Goal: Task Accomplishment & Management: Complete application form

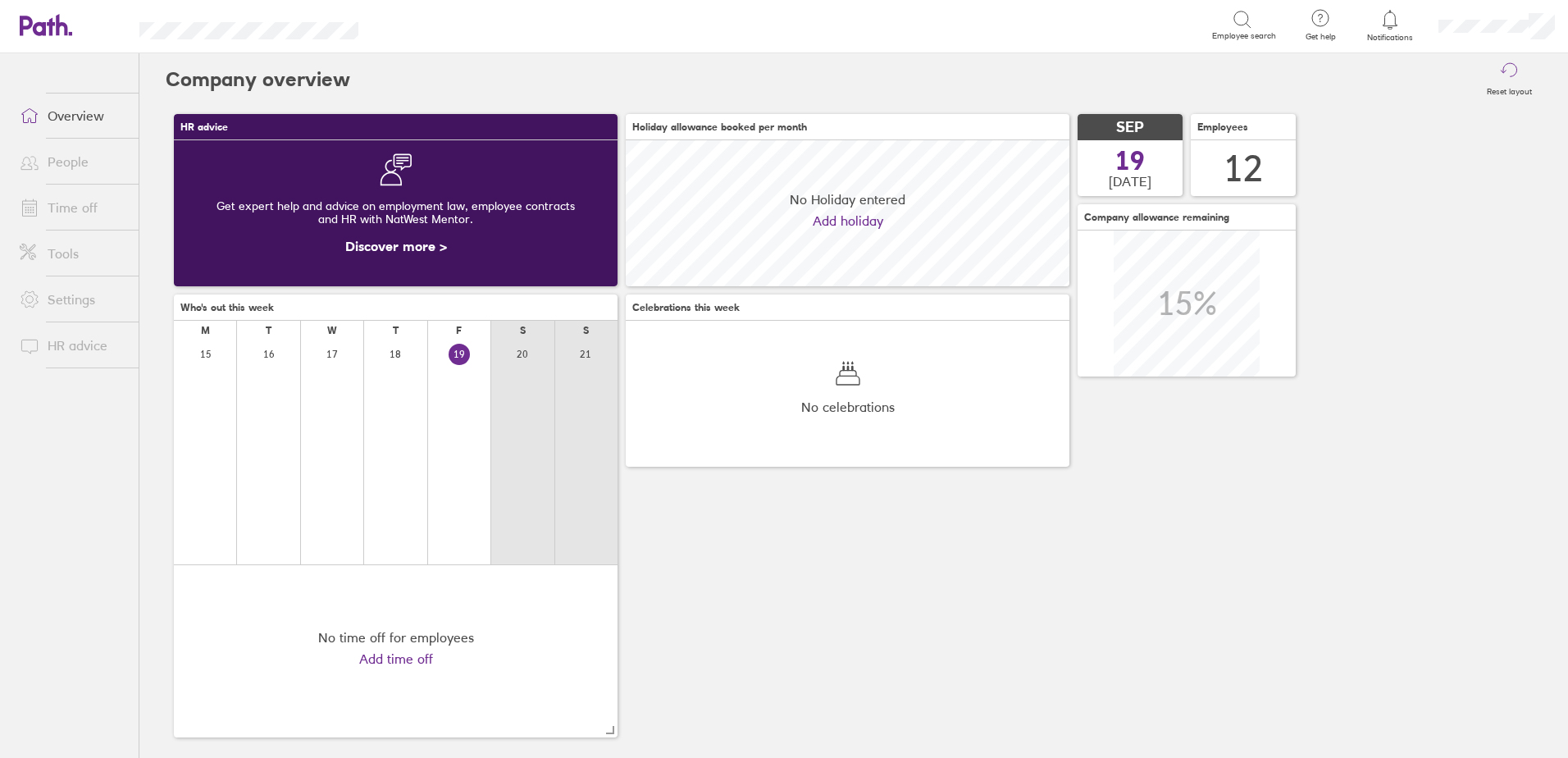
scroll to position [146, 443]
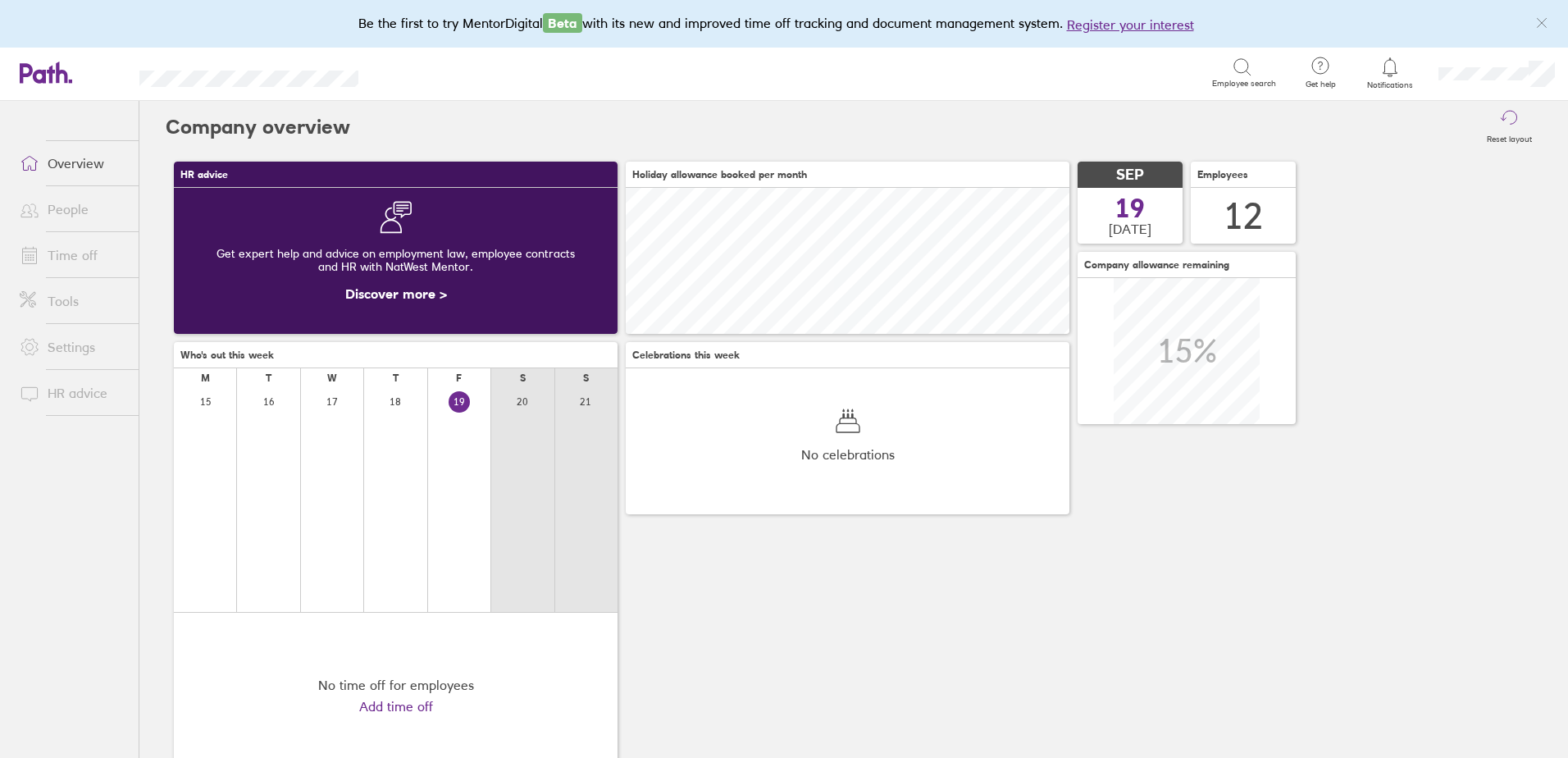
click at [76, 260] on link "Time off" at bounding box center [72, 255] width 132 height 33
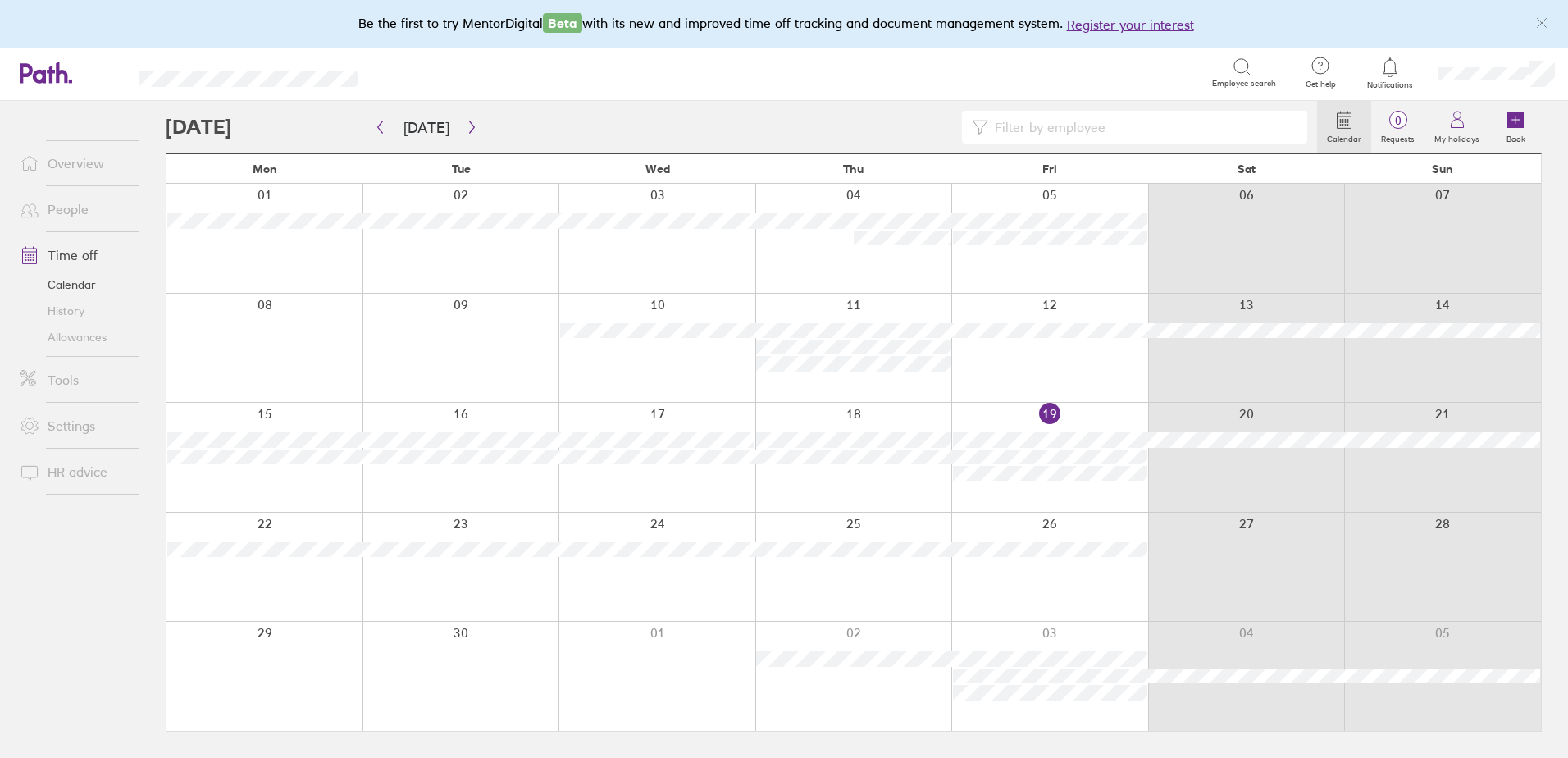
click at [1001, 487] on div at bounding box center [1050, 457] width 197 height 109
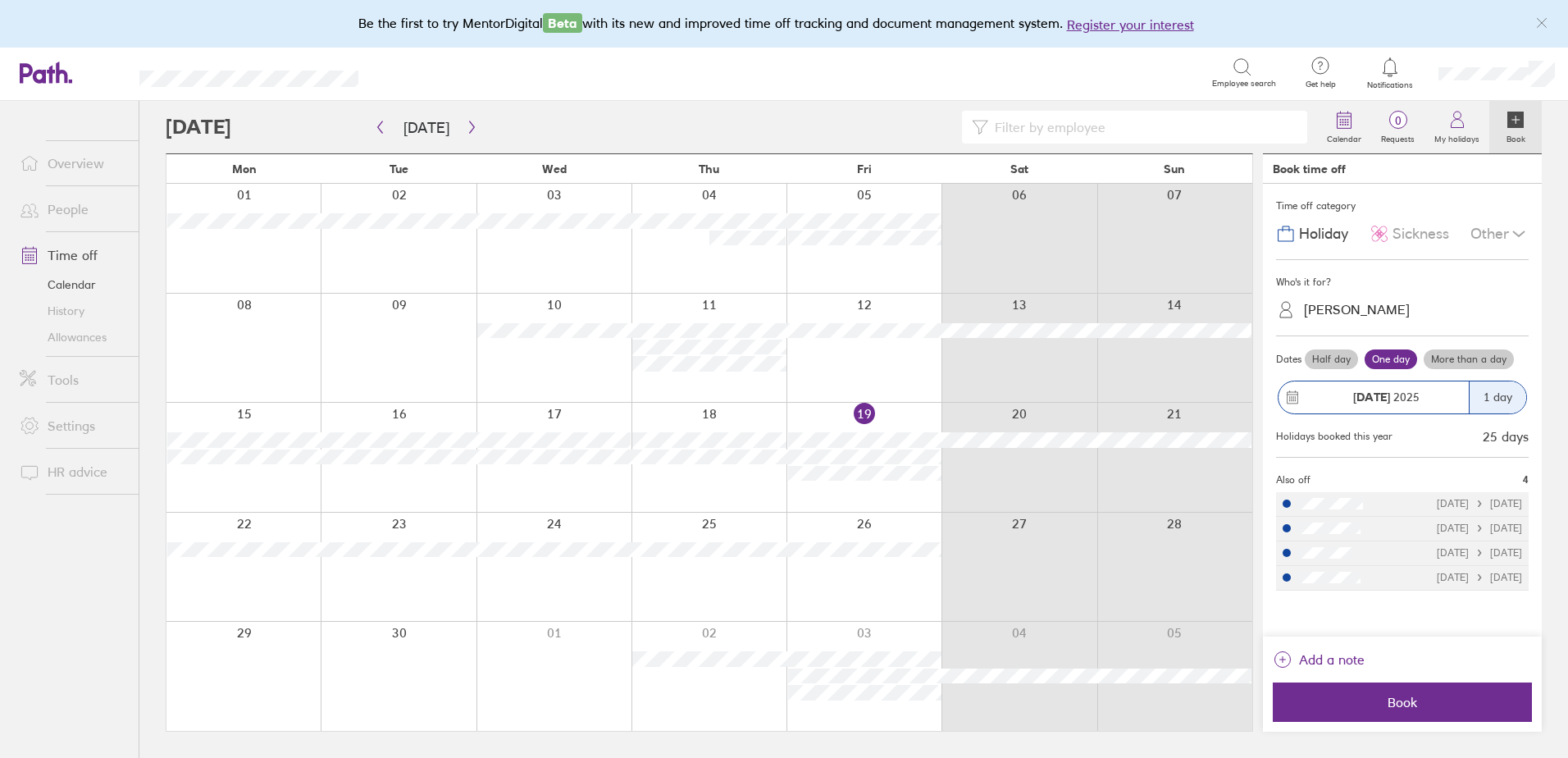
click at [1514, 240] on icon at bounding box center [1518, 233] width 20 height 20
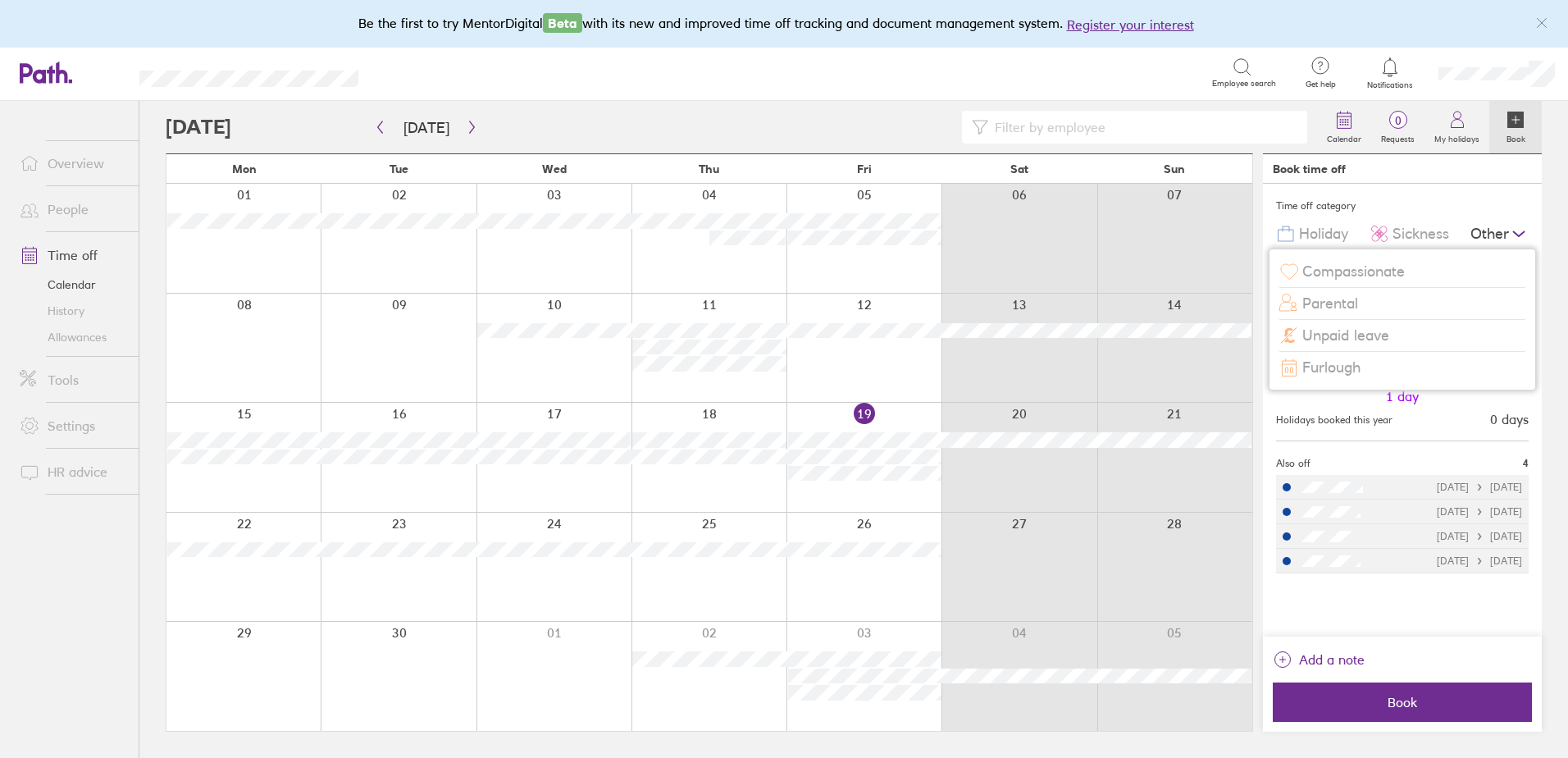
click at [1334, 275] on span "Compassionate" at bounding box center [1353, 271] width 102 height 17
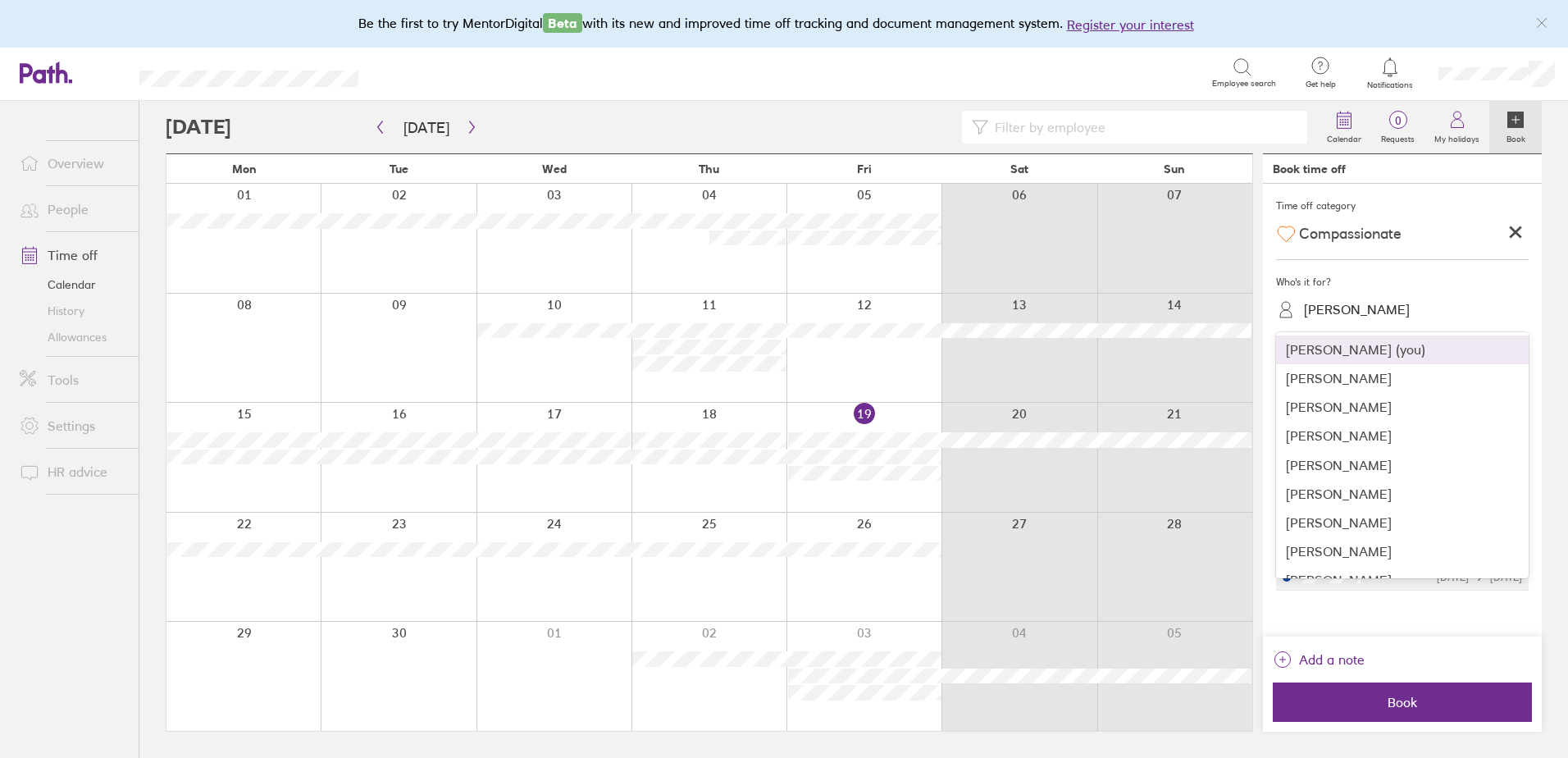
click at [1399, 301] on div "[PERSON_NAME]" at bounding box center [1412, 309] width 233 height 25
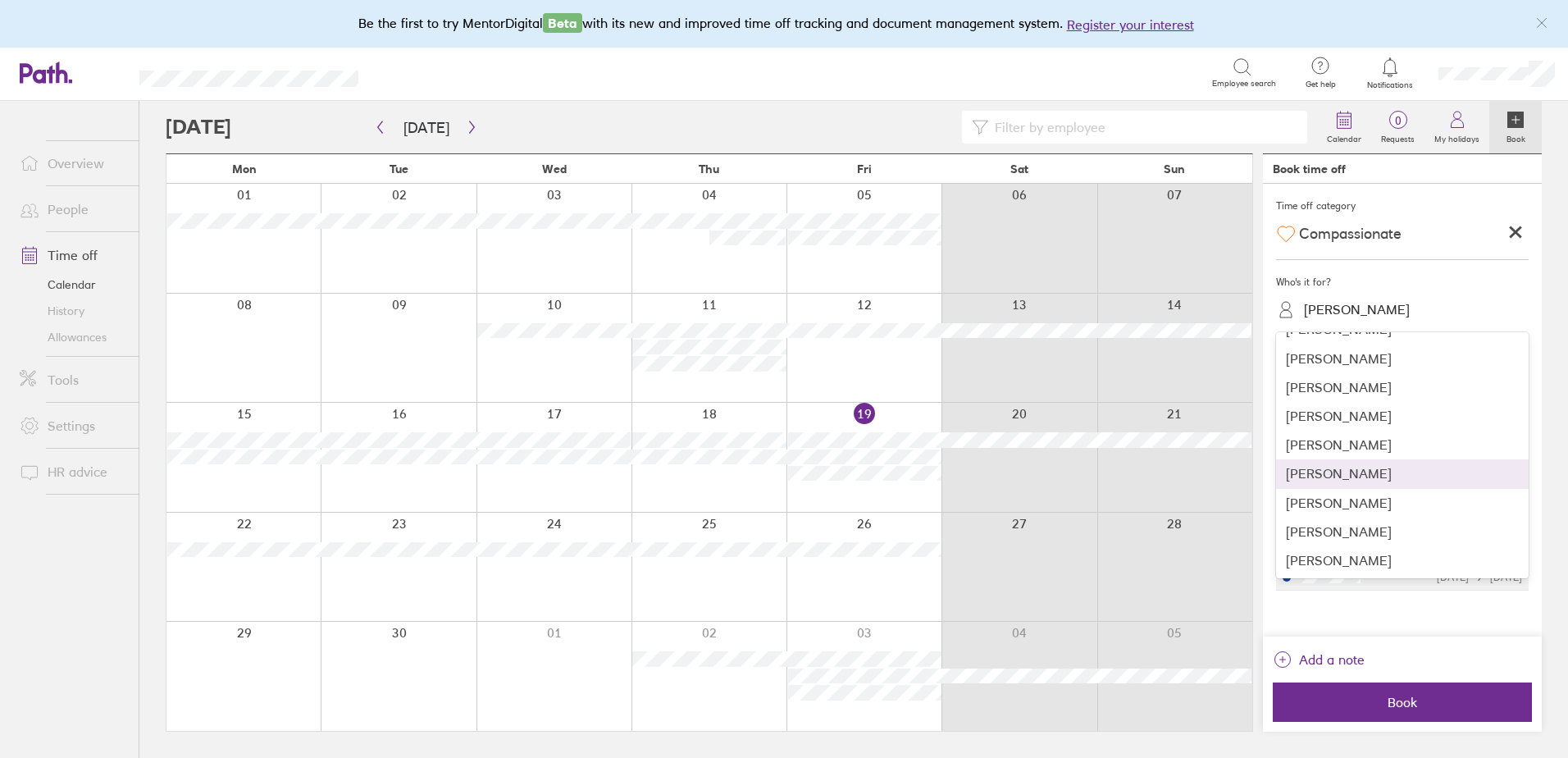
drag, startPoint x: 1318, startPoint y: 462, endPoint x: 1453, endPoint y: 378, distance: 159.0
click at [1323, 461] on div "[PERSON_NAME]" at bounding box center [1402, 473] width 253 height 29
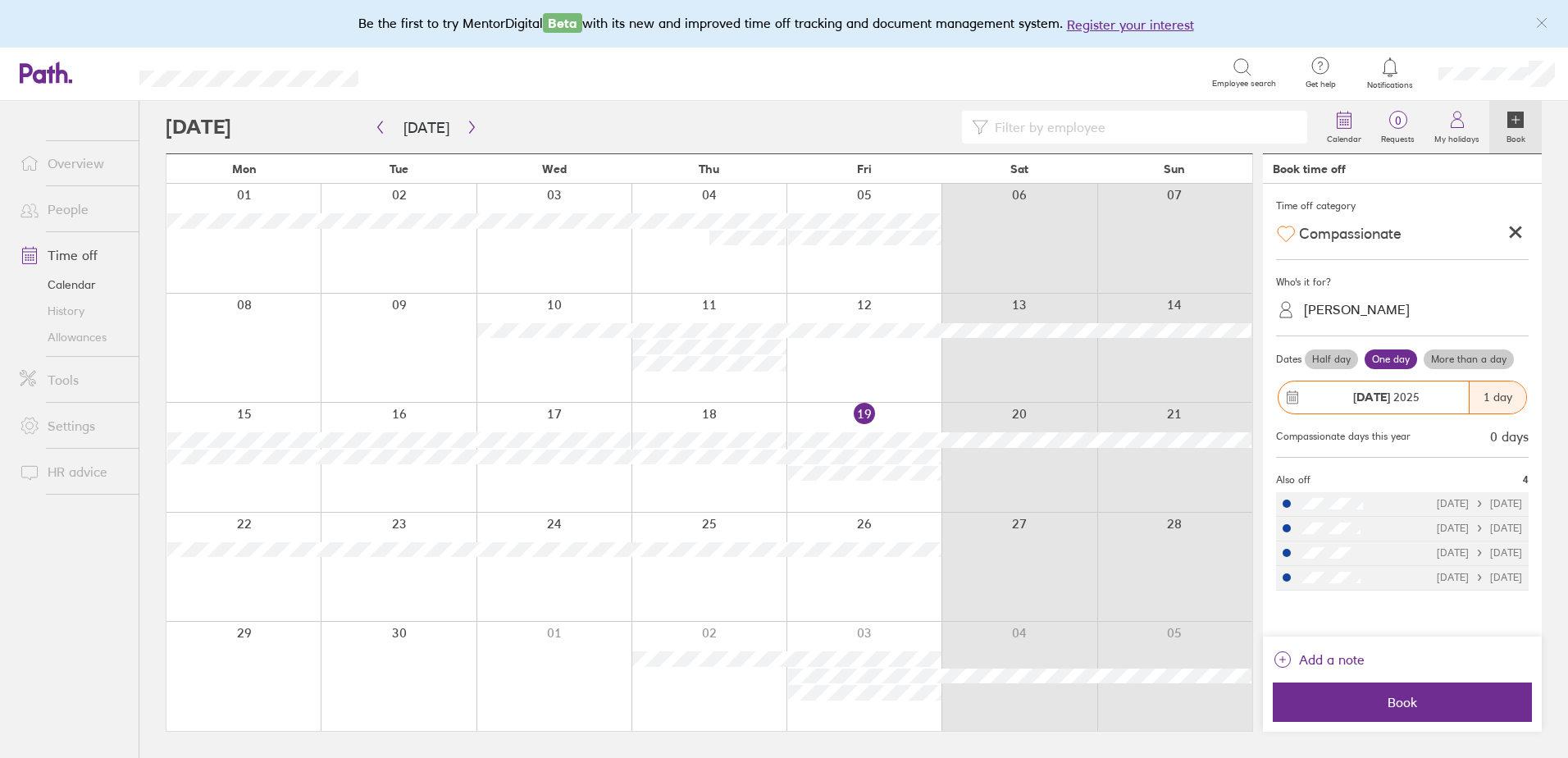
click at [1322, 355] on label "Half day" at bounding box center [1331, 359] width 54 height 20
click at [0, 0] on input "Half day" at bounding box center [0, 0] width 0 height 0
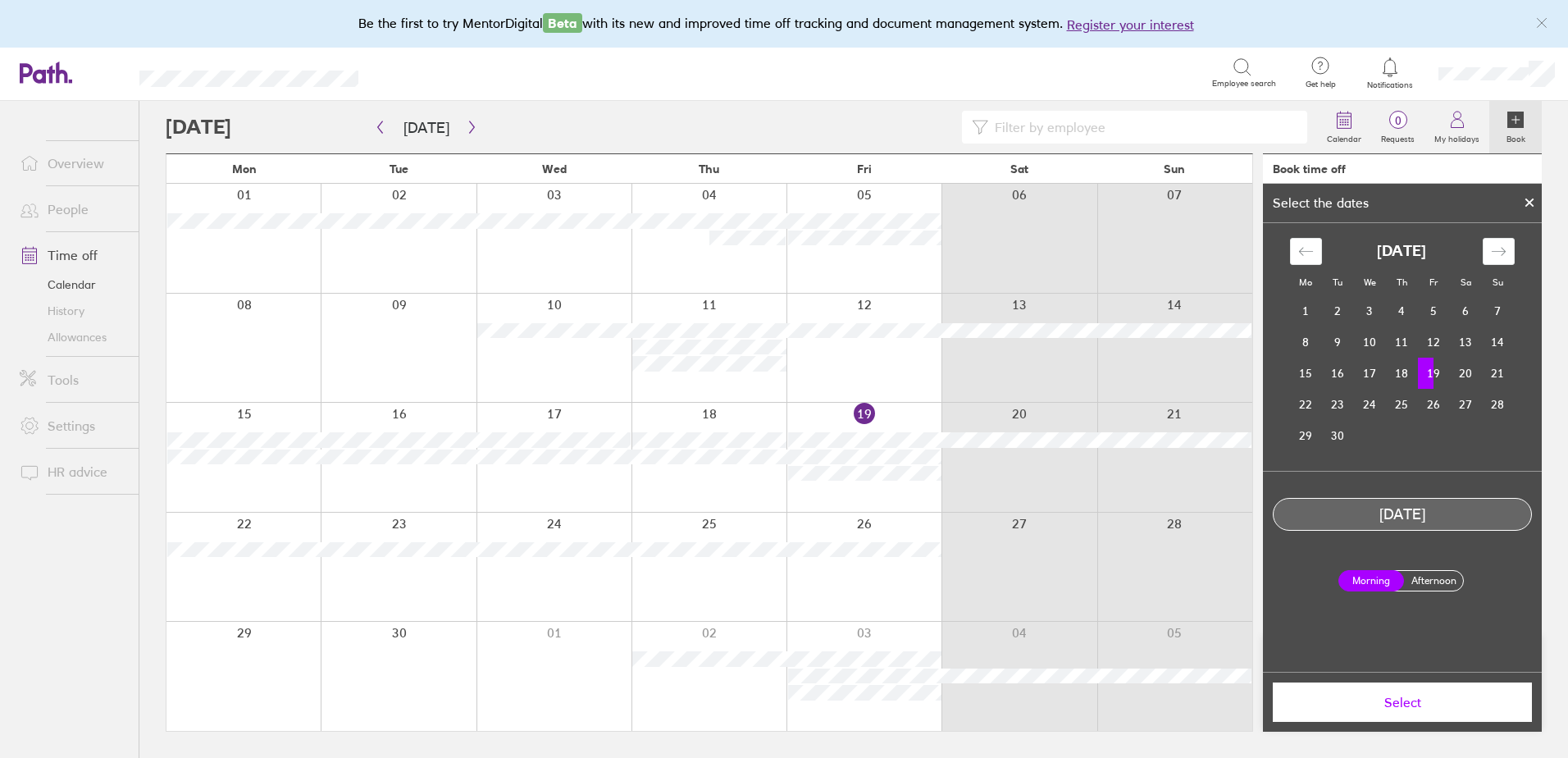
click at [1435, 580] on label "Afternoon" at bounding box center [1434, 580] width 66 height 20
click at [0, 0] on input "Afternoon" at bounding box center [0, 0] width 0 height 0
click at [1429, 690] on button "Select" at bounding box center [1403, 702] width 259 height 39
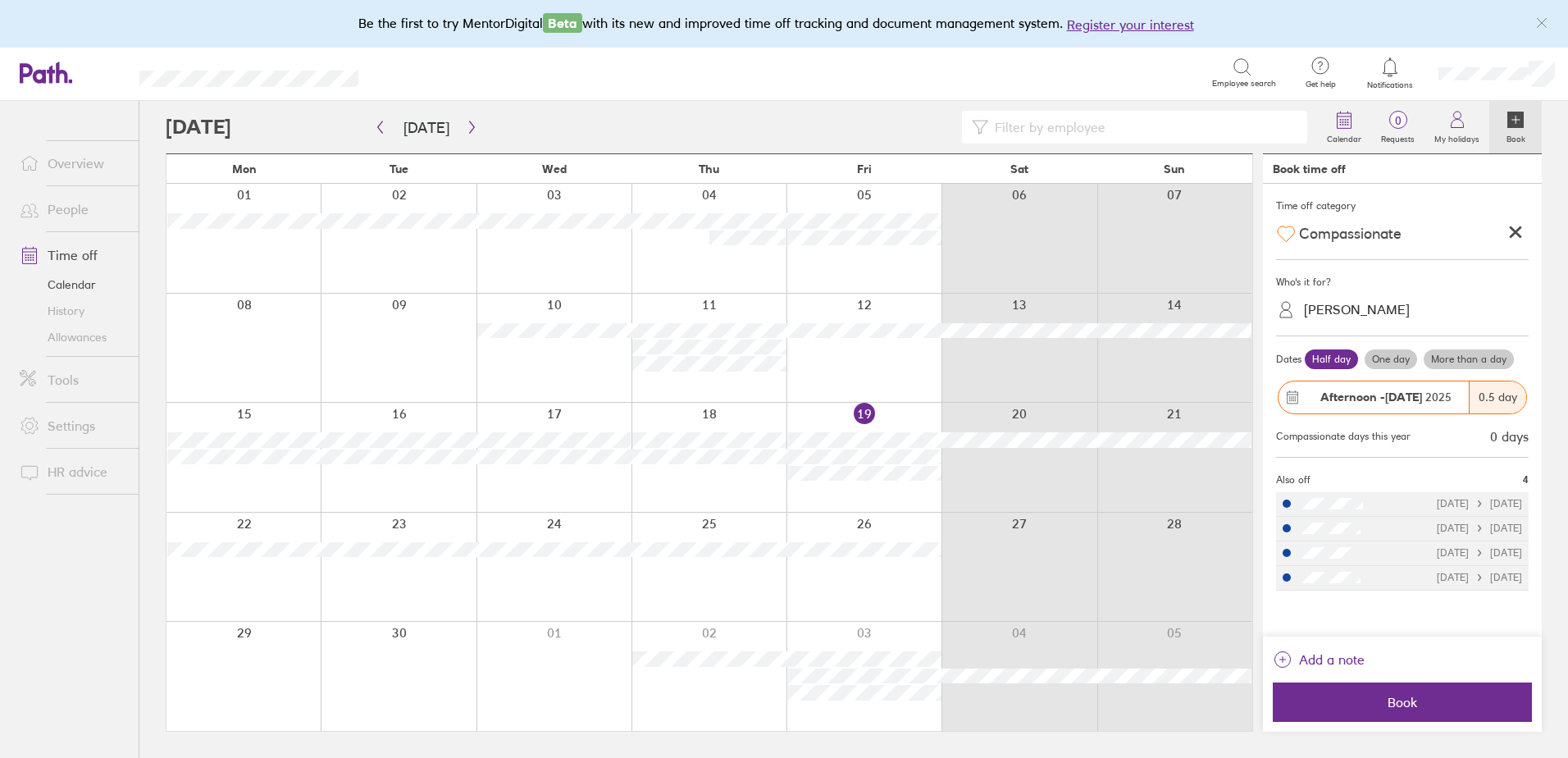
click at [1508, 229] on div at bounding box center [1515, 233] width 26 height 29
